Goal: Find specific page/section: Find specific page/section

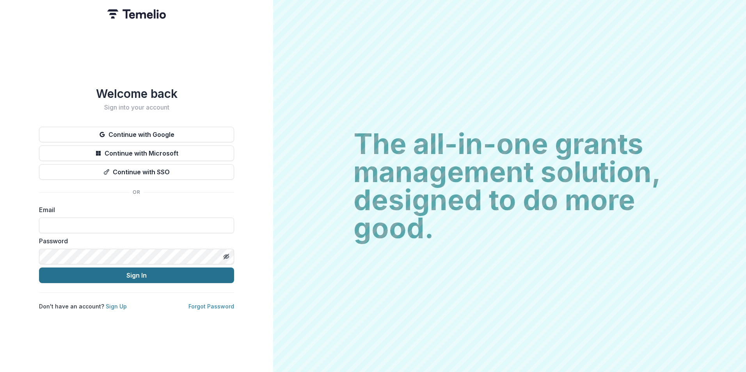
type input "**********"
click at [114, 274] on button "Sign In" at bounding box center [136, 276] width 195 height 16
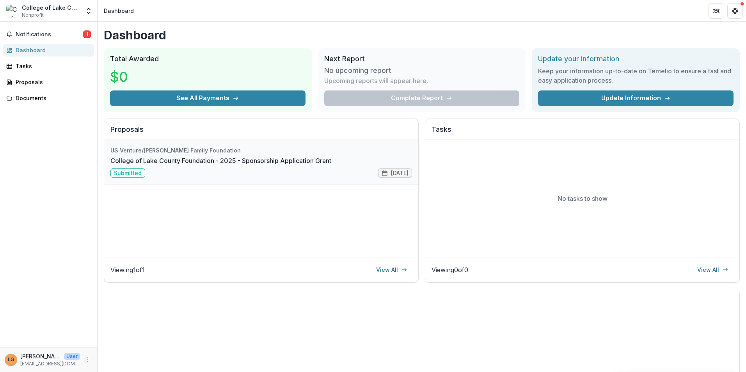
click at [282, 159] on link "College of Lake County Foundation - 2025 - Sponsorship Application Grant" at bounding box center [220, 160] width 221 height 9
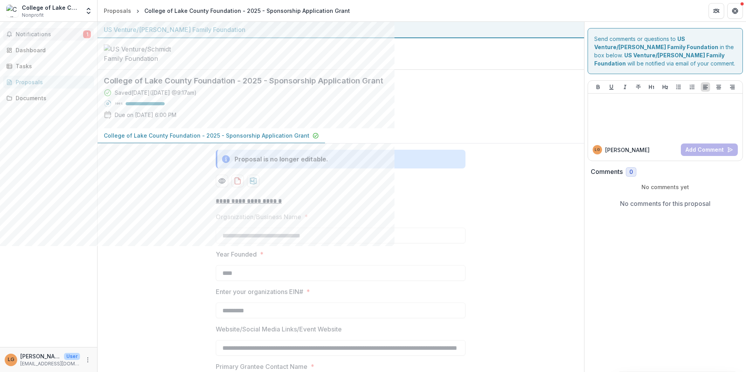
click at [36, 32] on span "Notifications" at bounding box center [50, 34] width 68 height 7
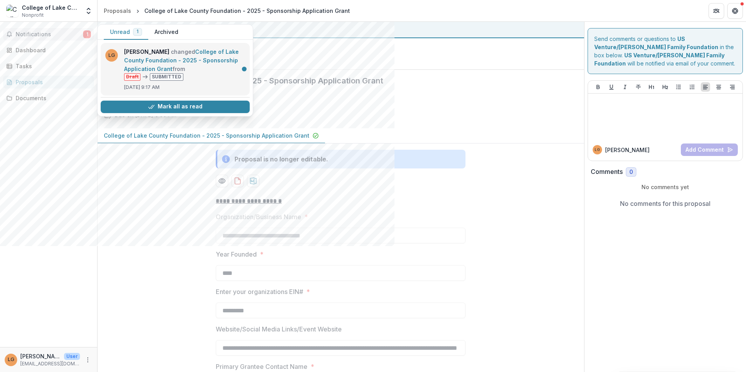
click at [205, 65] on link "College of Lake County Foundation - 2025 - Sponsorship Application Grant" at bounding box center [181, 60] width 115 height 24
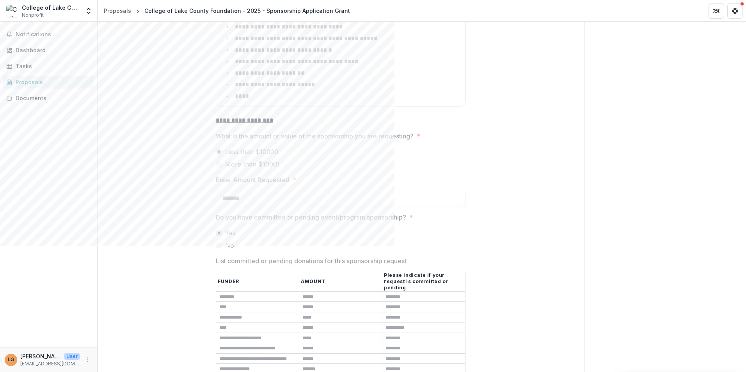
scroll to position [2984, 0]
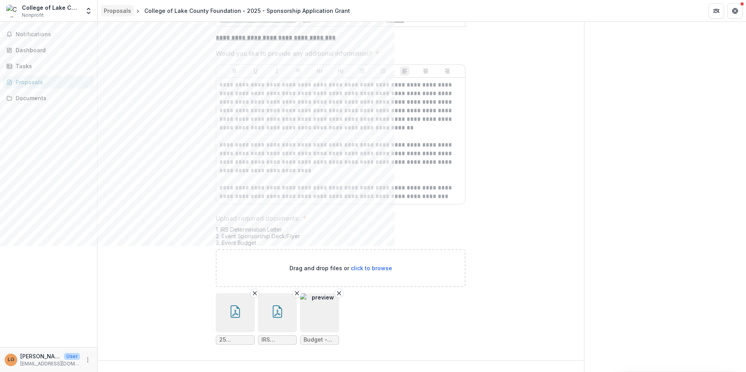
click at [118, 12] on div "Proposals" at bounding box center [117, 11] width 27 height 8
